Goal: Contribute content

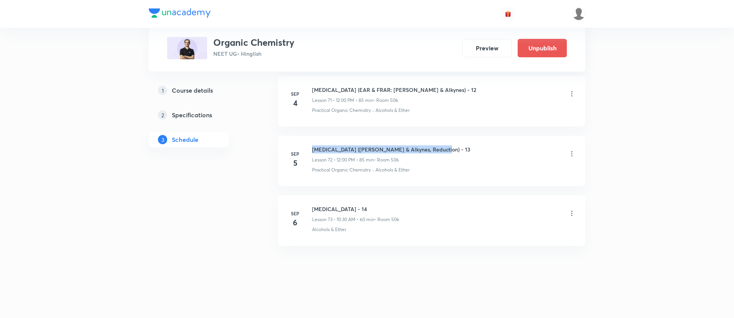
drag, startPoint x: 314, startPoint y: 143, endPoint x: 448, endPoint y: 143, distance: 134.1
click at [448, 143] on li "[DATE] [MEDICAL_DATA] ([PERSON_NAME] & Alkynes, Reduction) - 13 Lesson 72 • 12:…" at bounding box center [431, 161] width 307 height 50
copy h6 "[MEDICAL_DATA] ([PERSON_NAME] & Alkynes, Reduction) - 13"
click at [571, 211] on icon at bounding box center [572, 213] width 8 height 8
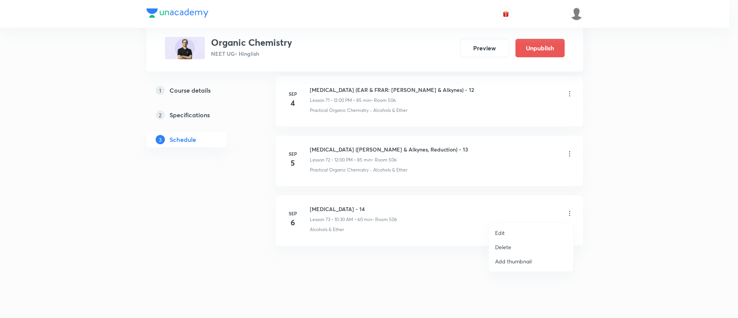
click at [460, 208] on div at bounding box center [369, 159] width 738 height 318
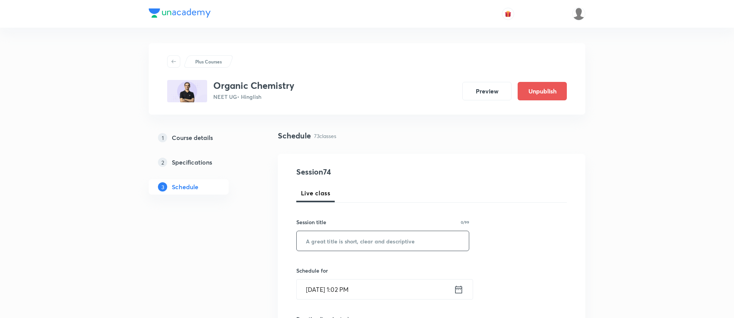
paste input "[MEDICAL_DATA] ([PERSON_NAME] & Alkynes, Reduction) - 13"
click at [342, 241] on input "text" at bounding box center [383, 241] width 172 height 20
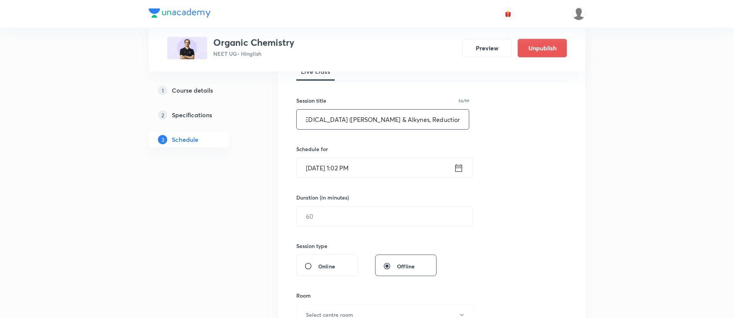
scroll to position [127, 0]
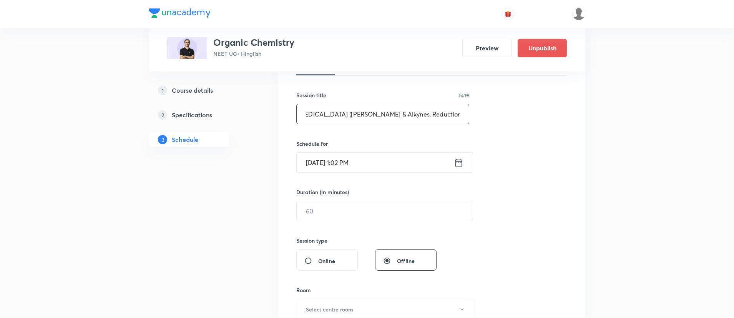
type input "[MEDICAL_DATA] ([PERSON_NAME] & Alkynes, Reduction) extra main"
click at [460, 163] on icon at bounding box center [459, 162] width 10 height 11
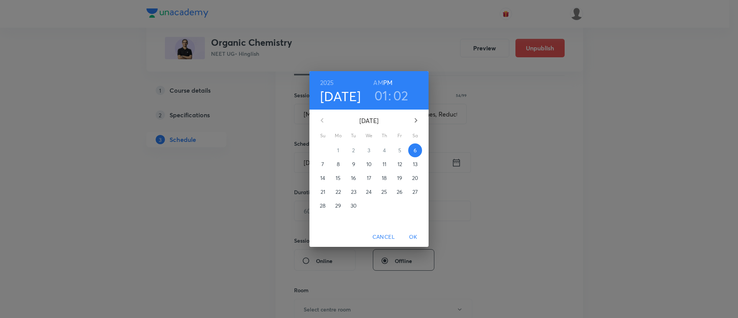
click at [323, 162] on p "7" at bounding box center [322, 164] width 3 height 8
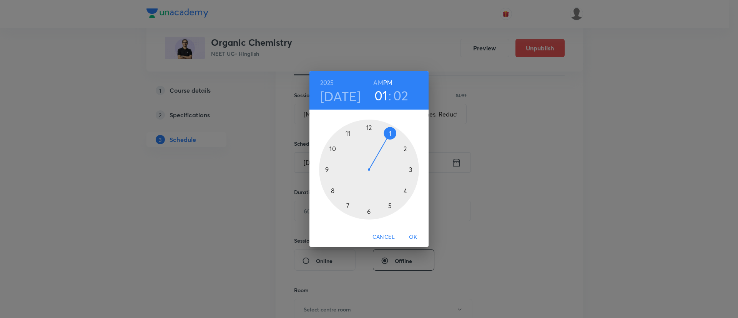
click at [374, 78] on h6 "AM" at bounding box center [378, 82] width 10 height 11
click at [334, 189] on div at bounding box center [369, 170] width 100 height 100
click at [369, 212] on div at bounding box center [369, 170] width 100 height 100
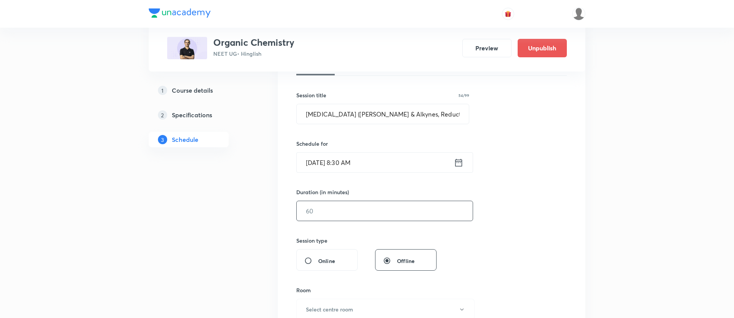
click at [314, 211] on input "text" at bounding box center [385, 211] width 176 height 20
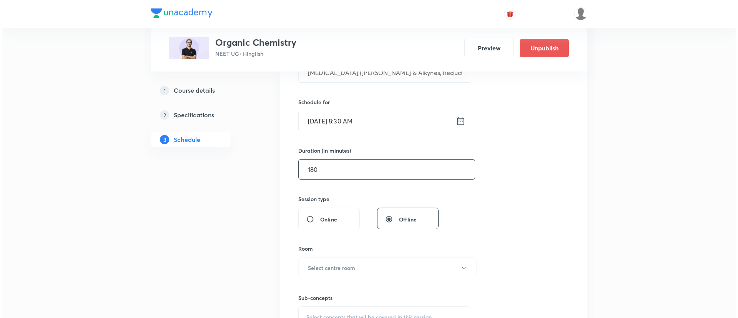
scroll to position [179, 0]
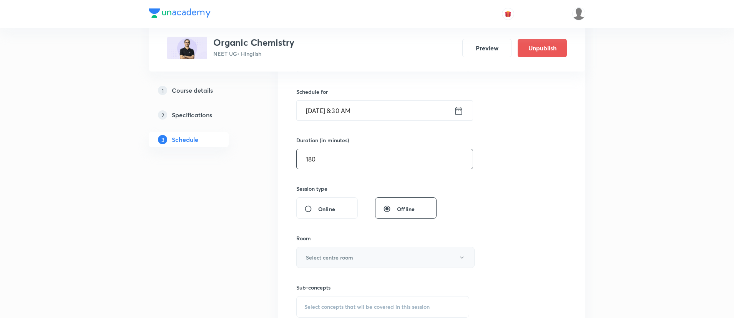
type input "180"
click at [334, 260] on h6 "Select centre room" at bounding box center [329, 257] width 47 height 8
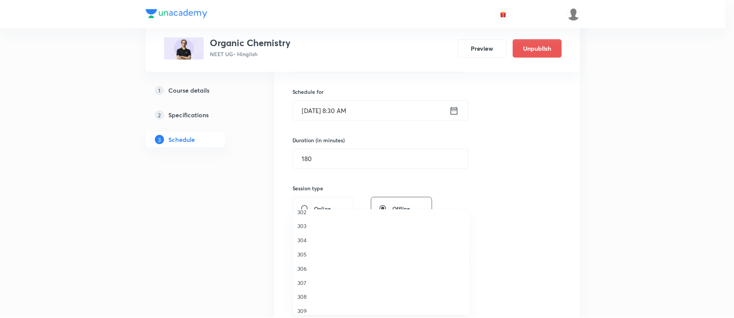
scroll to position [19, 0]
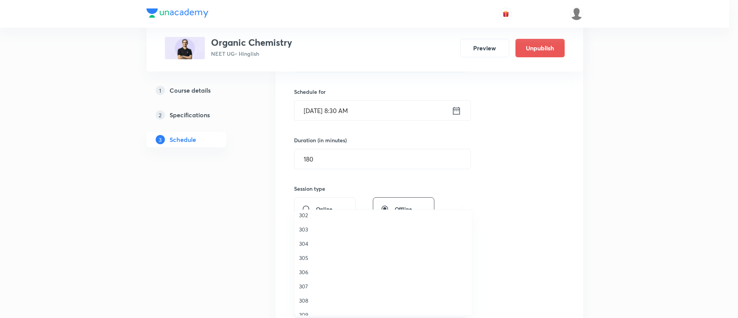
click at [306, 272] on span "306" at bounding box center [383, 272] width 168 height 8
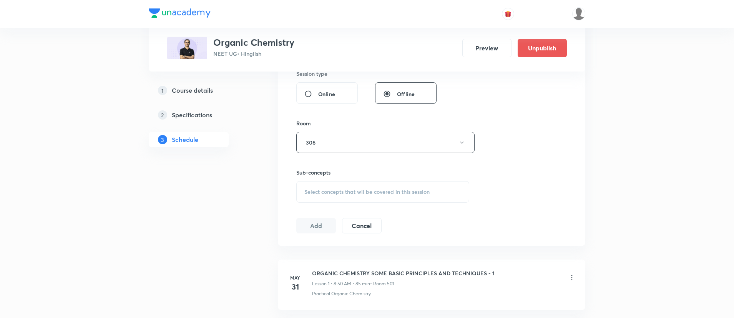
scroll to position [332, 0]
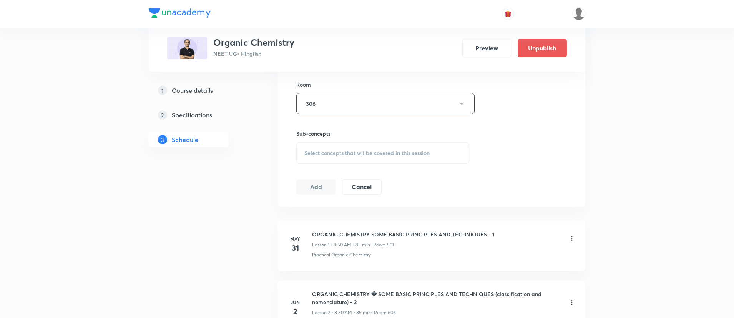
click at [370, 161] on div "Select concepts that wil be covered in this session" at bounding box center [382, 153] width 173 height 22
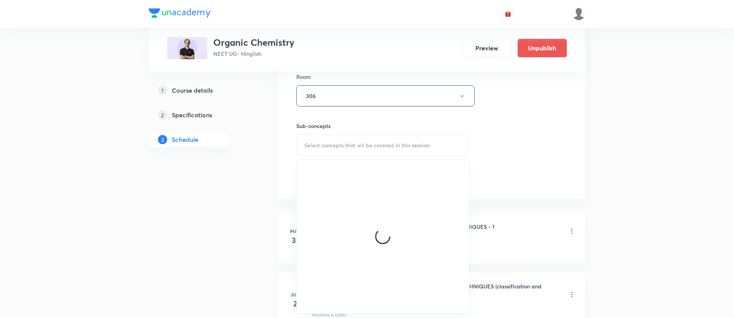
scroll to position [348, 0]
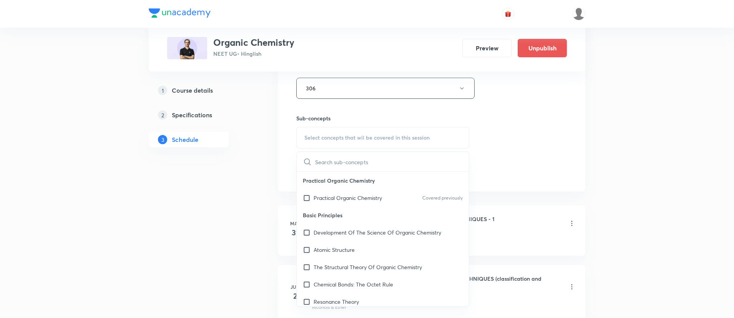
click at [354, 190] on div "Practical Organic Chemistry Covered previously" at bounding box center [383, 197] width 172 height 17
checkbox input "true"
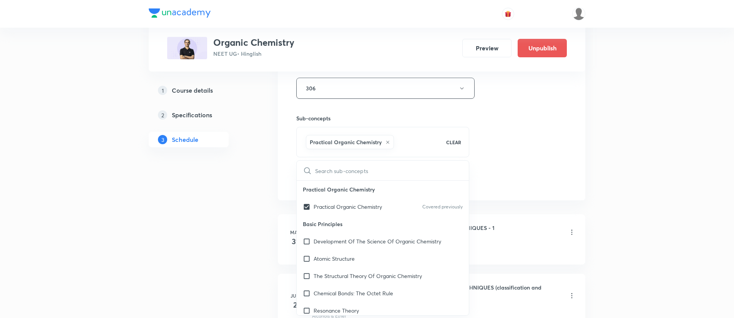
click at [489, 184] on div "Session 74 Live class Session title 54/99 [MEDICAL_DATA] (Alkenes & Alkynes, Re…" at bounding box center [431, 3] width 271 height 370
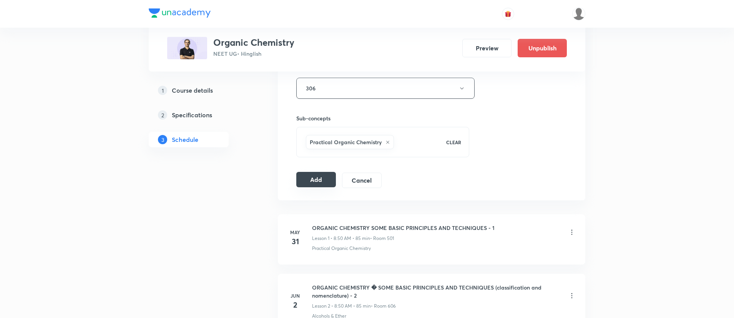
click at [321, 176] on button "Add" at bounding box center [316, 179] width 40 height 15
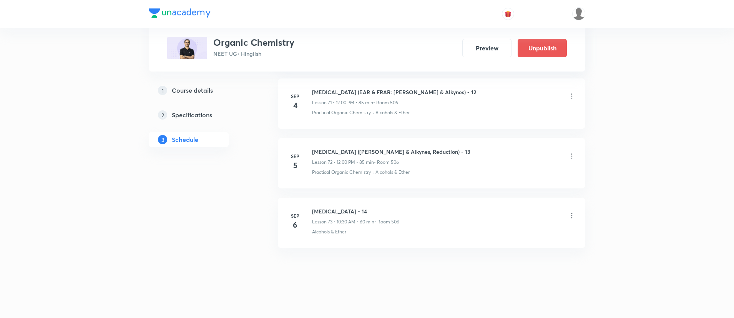
scroll to position [4399, 0]
